Goal: Transaction & Acquisition: Subscribe to service/newsletter

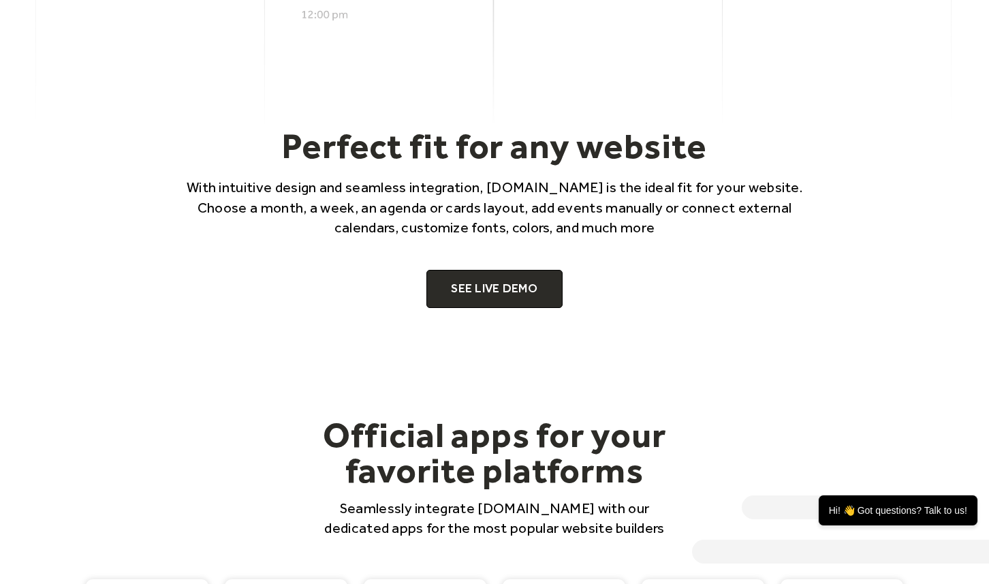
scroll to position [802, 0]
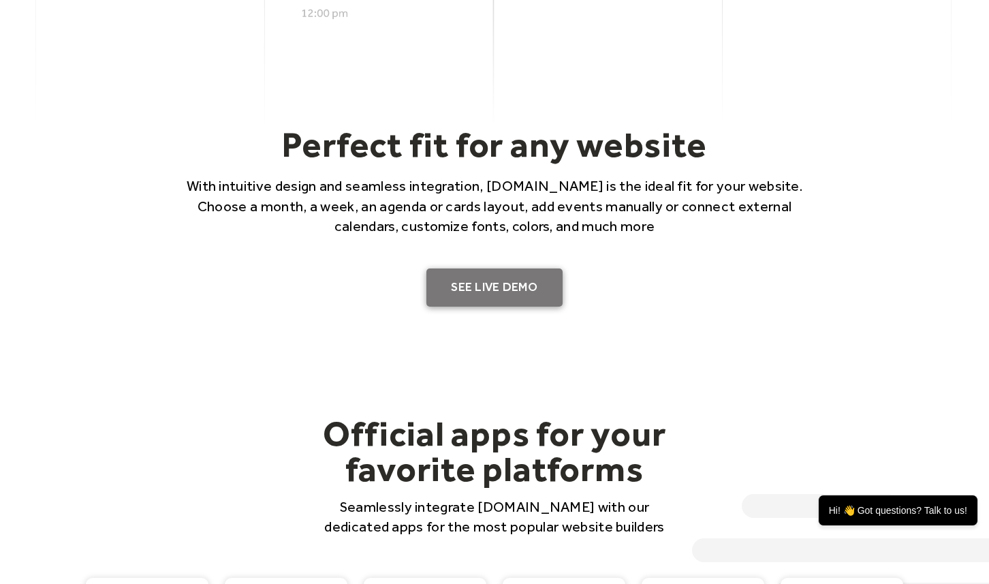
click at [467, 284] on link "SEE LIVE DEMO" at bounding box center [494, 287] width 136 height 38
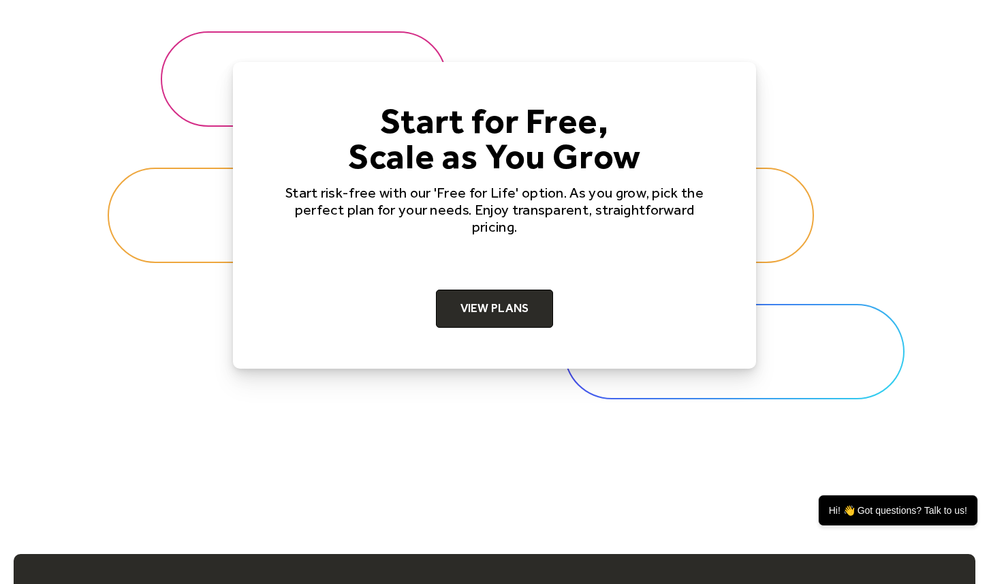
scroll to position [4182, 0]
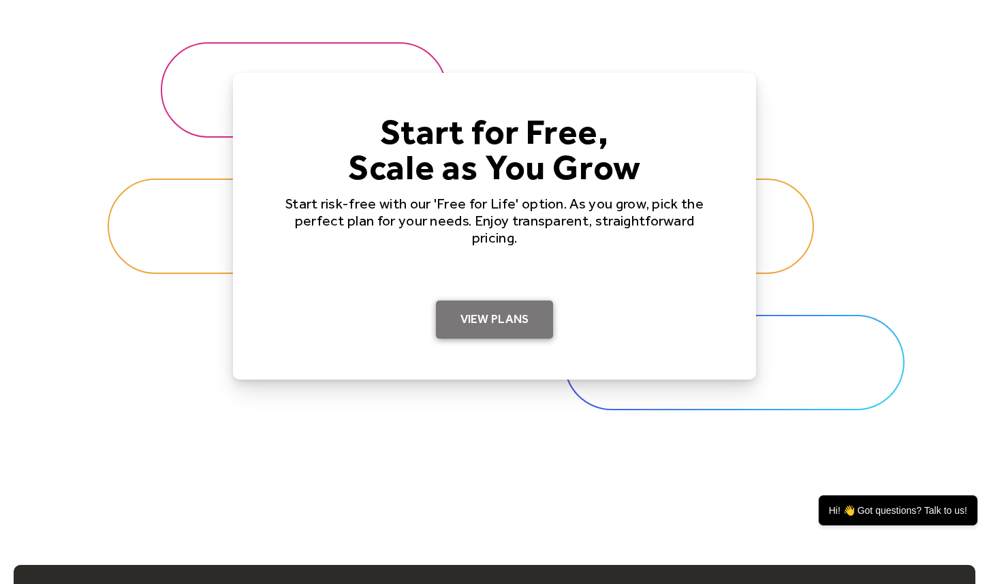
click at [500, 317] on link "View Plans" at bounding box center [495, 319] width 118 height 38
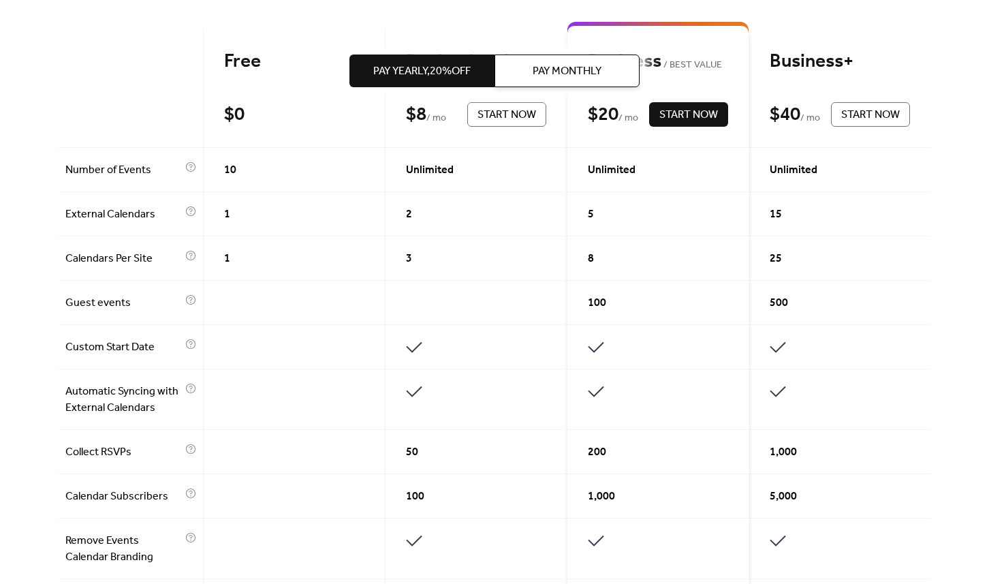
scroll to position [721, 0]
